Goal: Check status: Check status

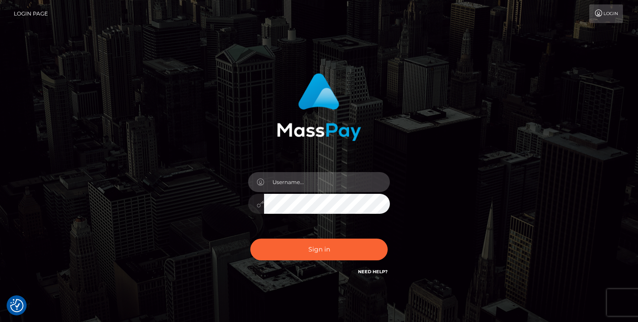
type input "jeremyfeist"
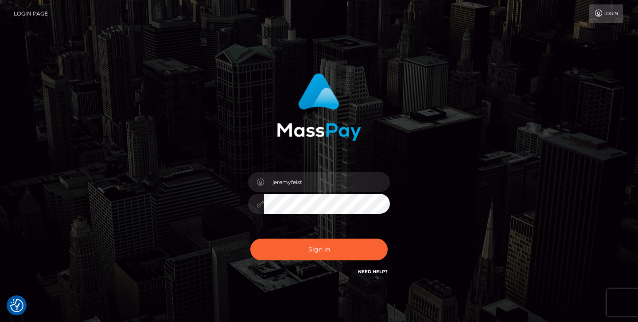
click at [311, 237] on div "Sign in Need Help?" at bounding box center [318, 252] width 155 height 39
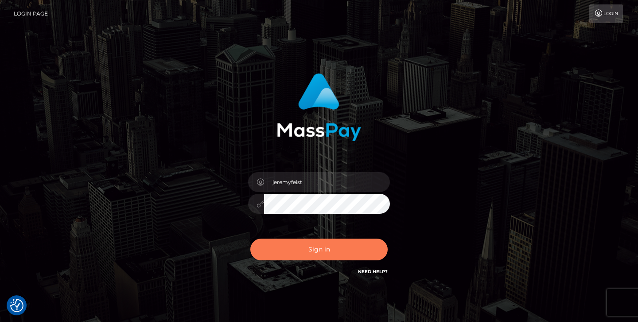
click at [310, 252] on button "Sign in" at bounding box center [318, 249] width 137 height 22
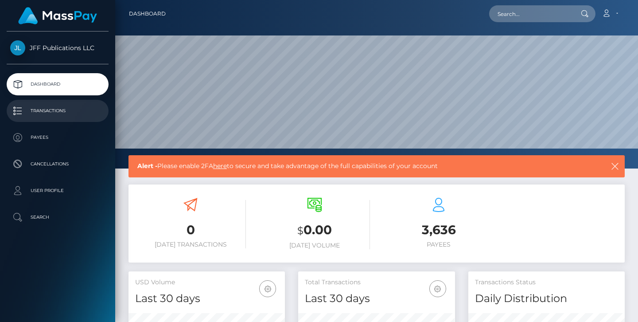
scroll to position [156, 157]
click at [47, 118] on link "Transactions" at bounding box center [58, 111] width 102 height 22
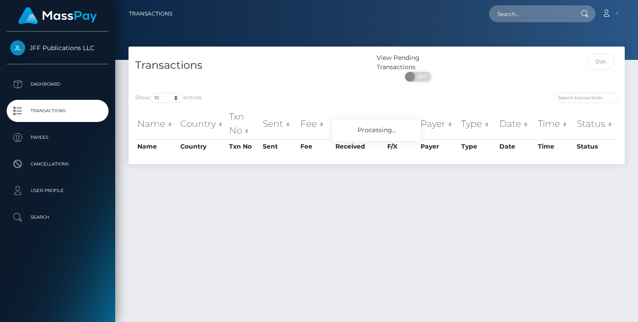
click at [619, 56] on div at bounding box center [563, 69] width 124 height 33
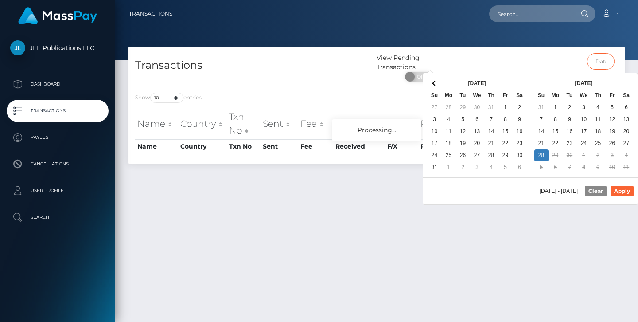
click at [591, 58] on input "text" at bounding box center [601, 61] width 28 height 16
click at [618, 190] on button "Apply" at bounding box center [621, 191] width 23 height 11
type input "[DATE] - [DATE]"
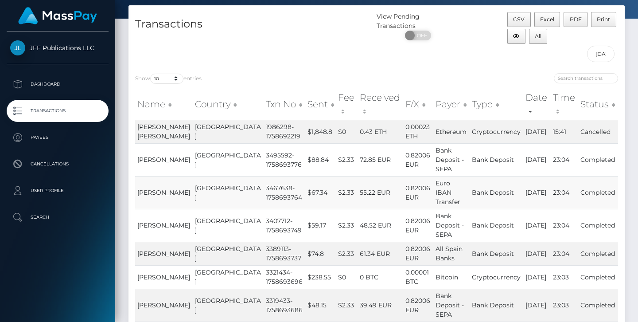
scroll to position [40, 0]
